Goal: Transaction & Acquisition: Book appointment/travel/reservation

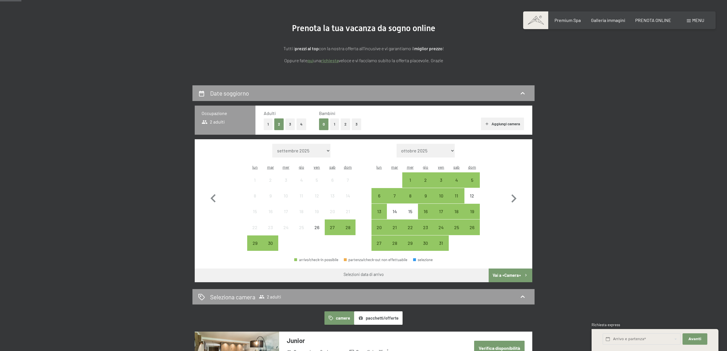
scroll to position [55, 0]
click at [515, 195] on icon "button" at bounding box center [514, 198] width 5 height 8
select select "[DATE]"
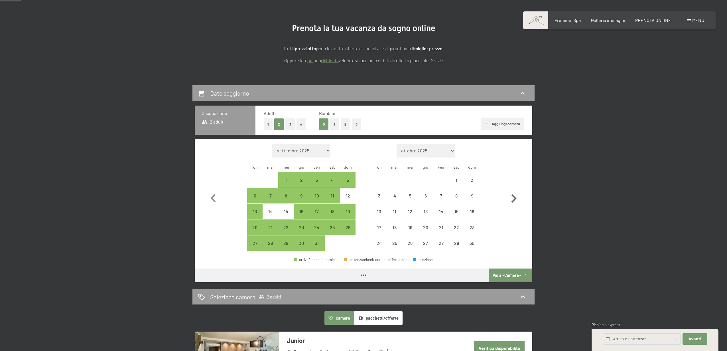
select select "[DATE]"
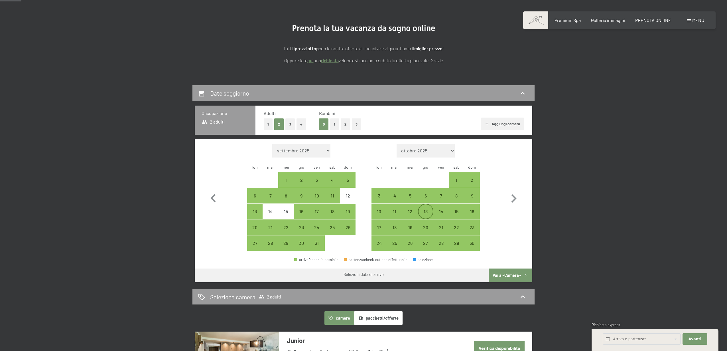
click at [426, 209] on div "13" at bounding box center [426, 216] width 14 height 14
select select "[DATE]"
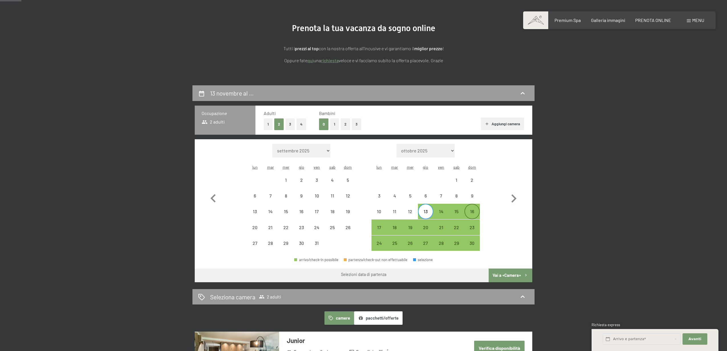
click at [476, 209] on div "16" at bounding box center [472, 216] width 14 height 14
select select "[DATE]"
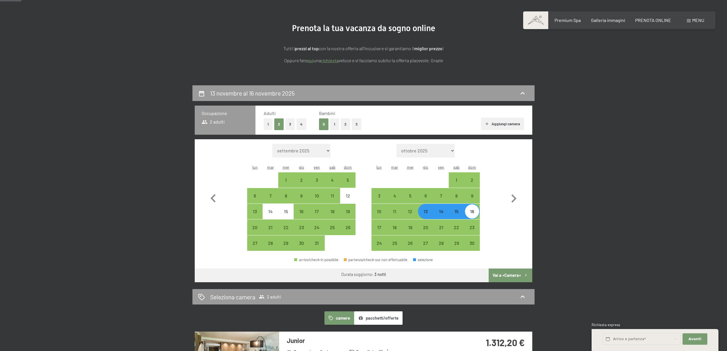
click at [513, 268] on button "Vai a «Camera»" at bounding box center [511, 275] width 44 height 14
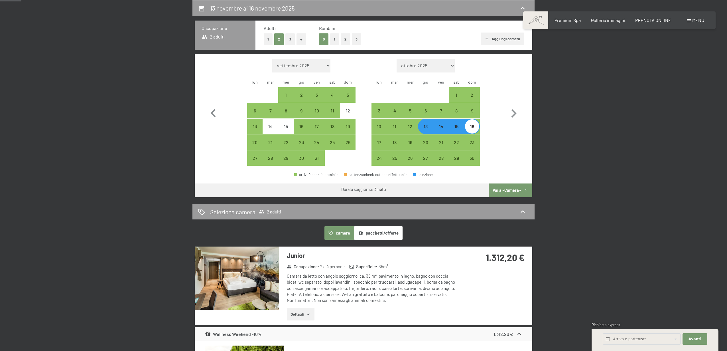
select select "[DATE]"
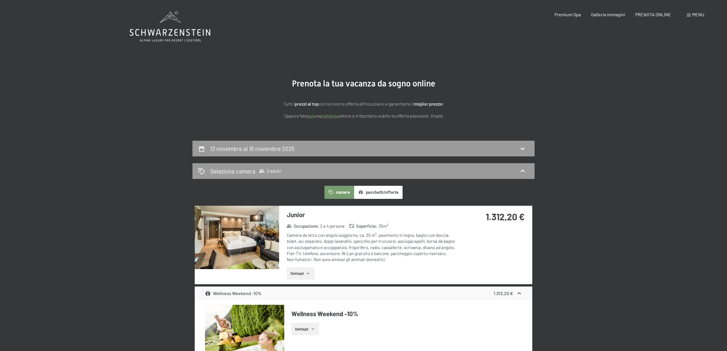
scroll to position [0, 0]
